Goal: Information Seeking & Learning: Learn about a topic

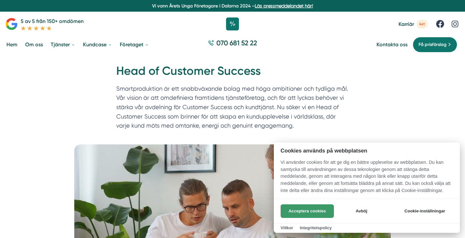
click at [323, 212] on button "Acceptera cookies" at bounding box center [307, 211] width 53 height 14
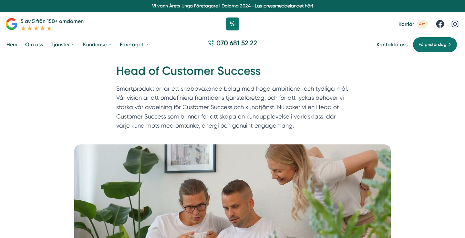
click at [77, 104] on div "Hem » Karriär » Head of Customer Success Head of Customer Success Smartprodukti…" at bounding box center [232, 99] width 465 height 89
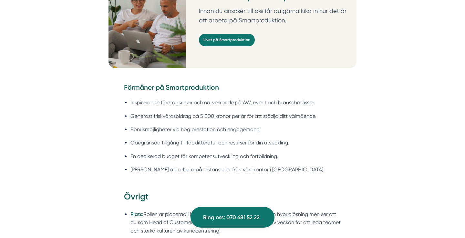
scroll to position [900, 0]
click at [234, 33] on link "Livet på Smartproduktion" at bounding box center [227, 39] width 56 height 13
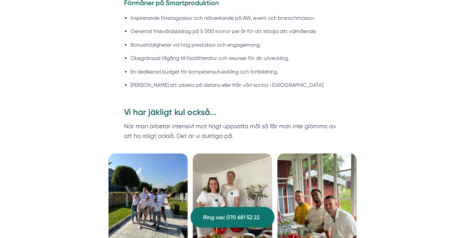
scroll to position [671, 0]
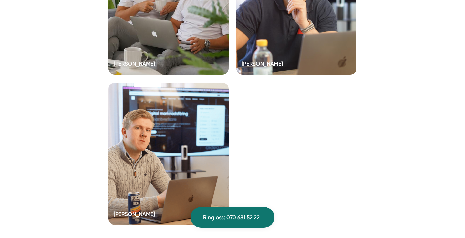
scroll to position [1820, 0]
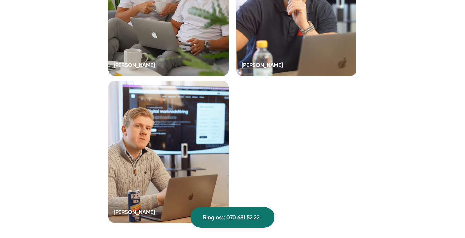
click at [127, 135] on div at bounding box center [169, 151] width 120 height 142
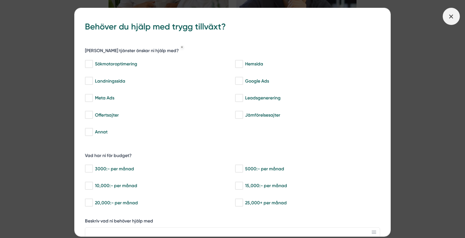
click at [449, 18] on icon at bounding box center [451, 16] width 7 height 7
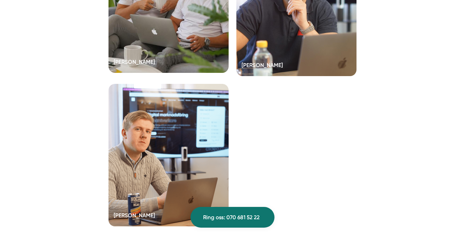
click at [165, 46] on div at bounding box center [169, 2] width 120 height 142
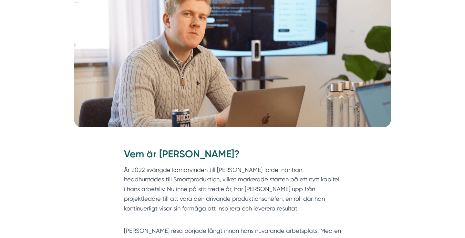
scroll to position [140, 0]
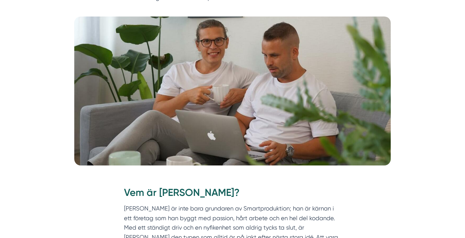
scroll to position [91, 0]
click at [61, 157] on picture at bounding box center [233, 90] width 450 height 149
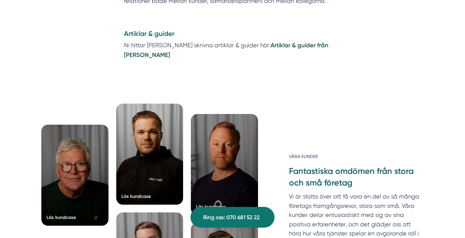
scroll to position [780, 0]
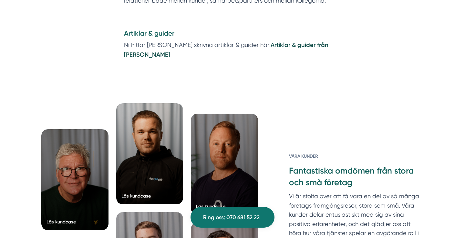
click at [39, 88] on div "Läs kundcase Läs kundcase Läs kundcase Läs kundcase" at bounding box center [233, 224] width 398 height 295
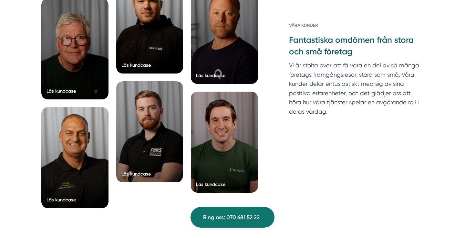
scroll to position [915, 0]
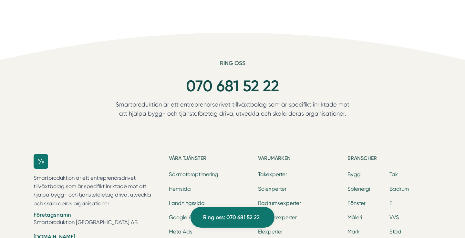
scroll to position [1171, 0]
